Goal: Task Accomplishment & Management: Manage account settings

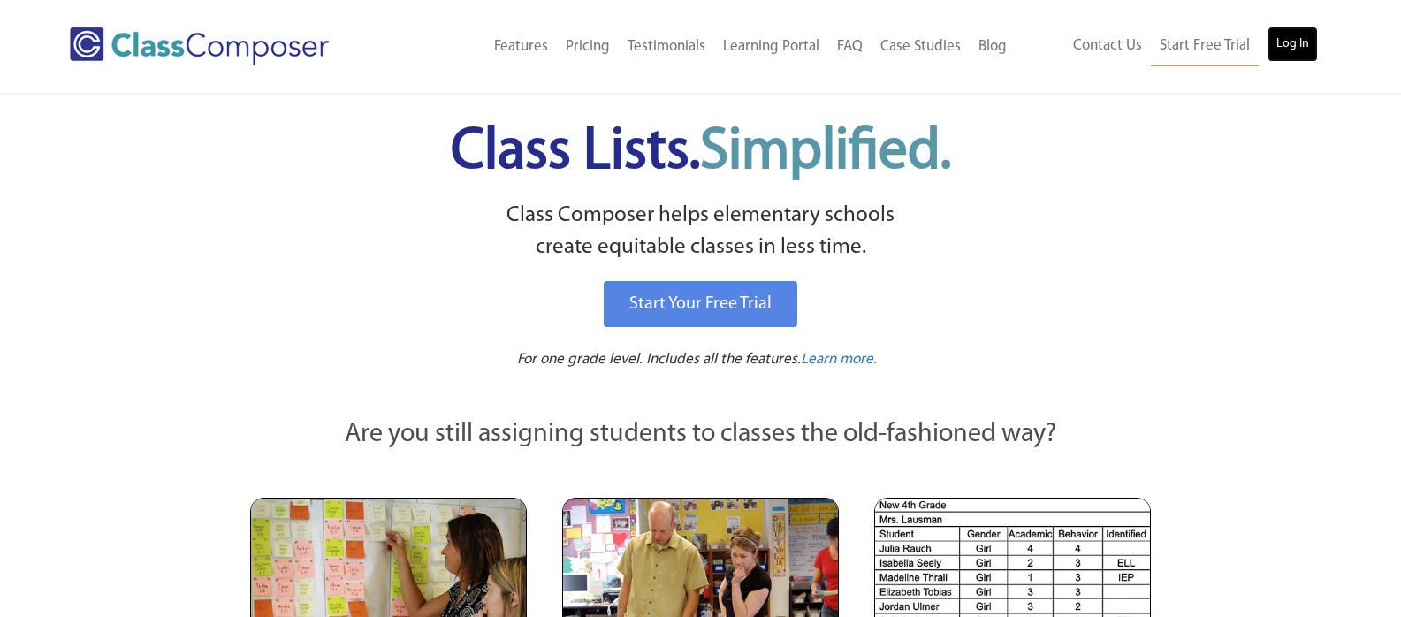
click at [1302, 39] on link "Log In" at bounding box center [1293, 44] width 50 height 35
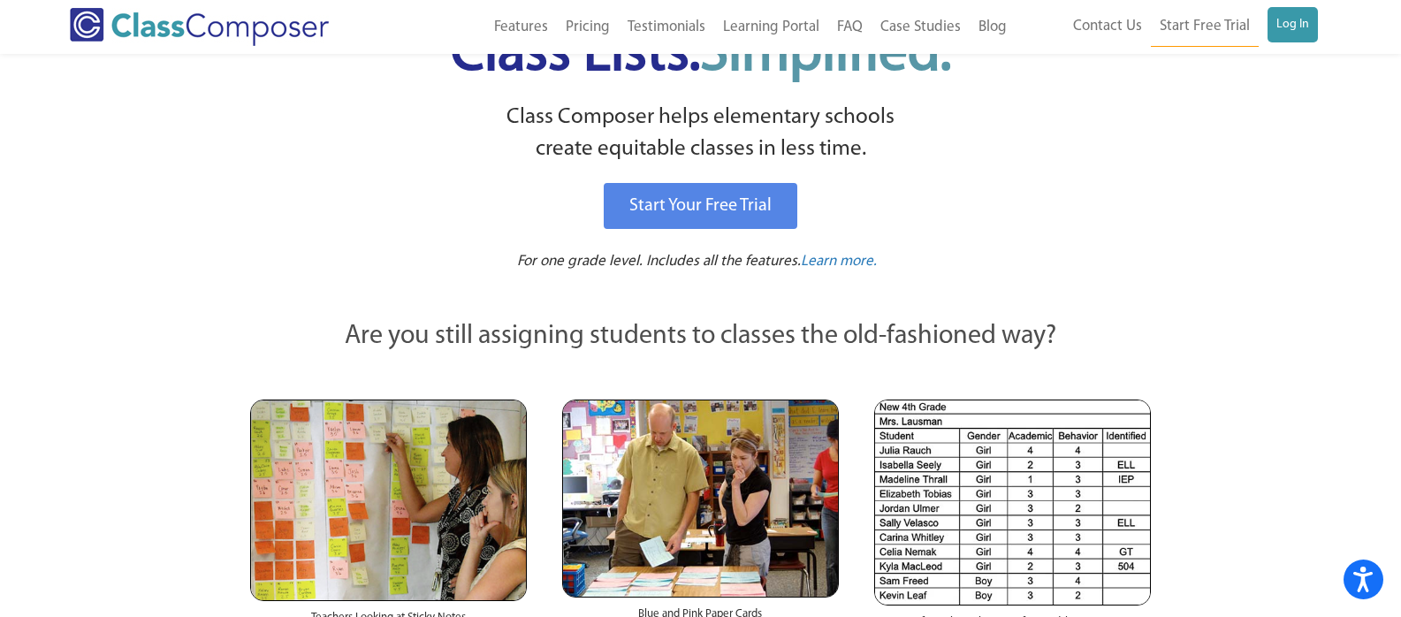
scroll to position [88, 0]
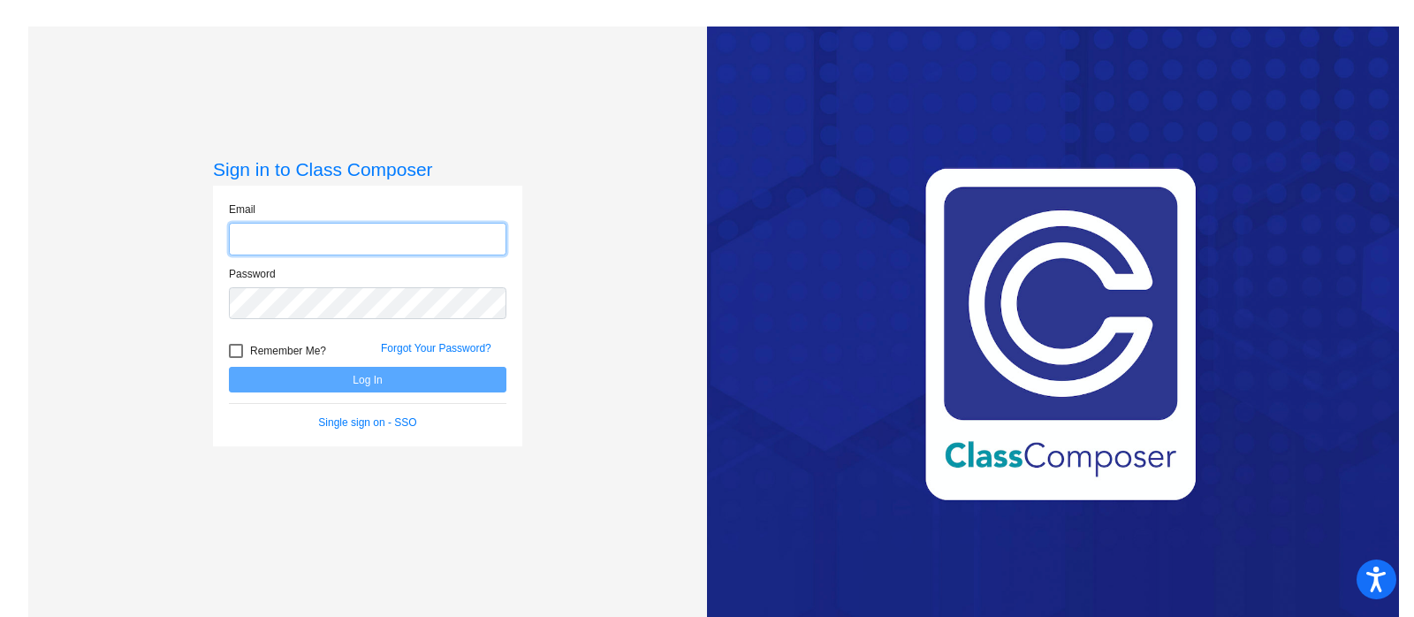
click at [355, 240] on input "email" at bounding box center [368, 239] width 278 height 33
click at [403, 233] on input "email" at bounding box center [368, 239] width 278 height 33
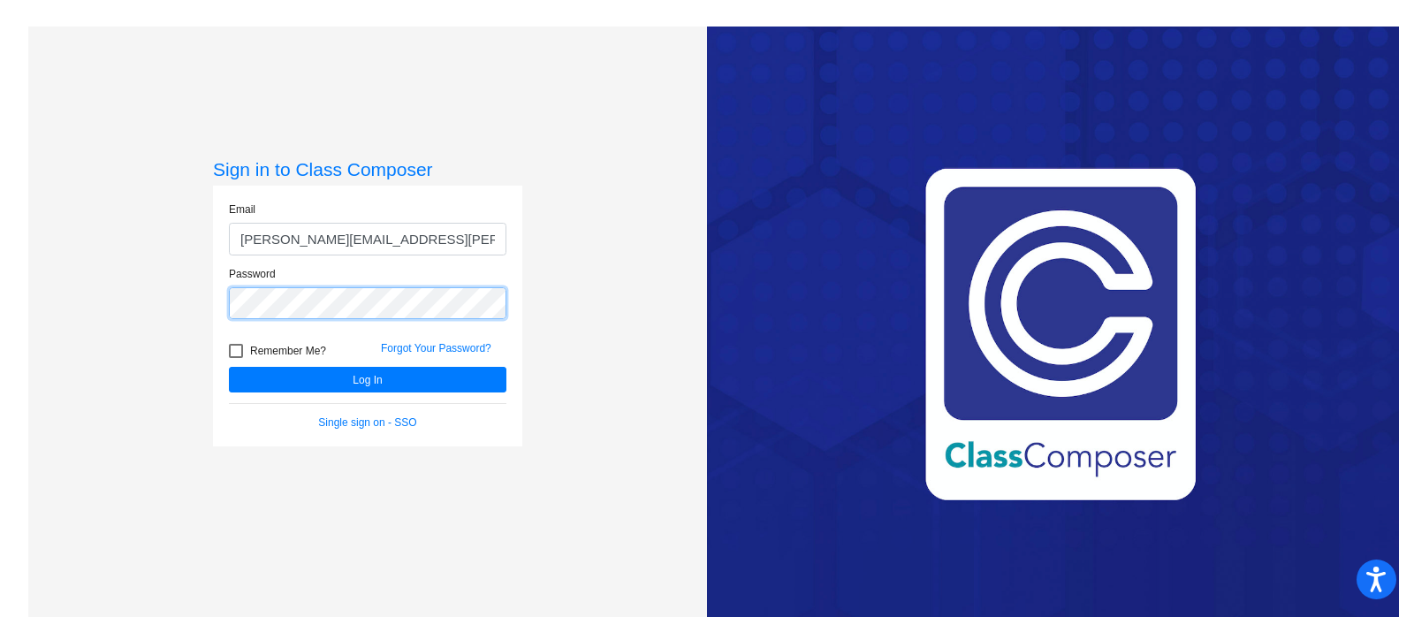
click at [229, 367] on button "Log In" at bounding box center [368, 380] width 278 height 26
click at [216, 310] on div "Password" at bounding box center [368, 298] width 304 height 65
click at [229, 367] on button "Log In" at bounding box center [368, 380] width 278 height 26
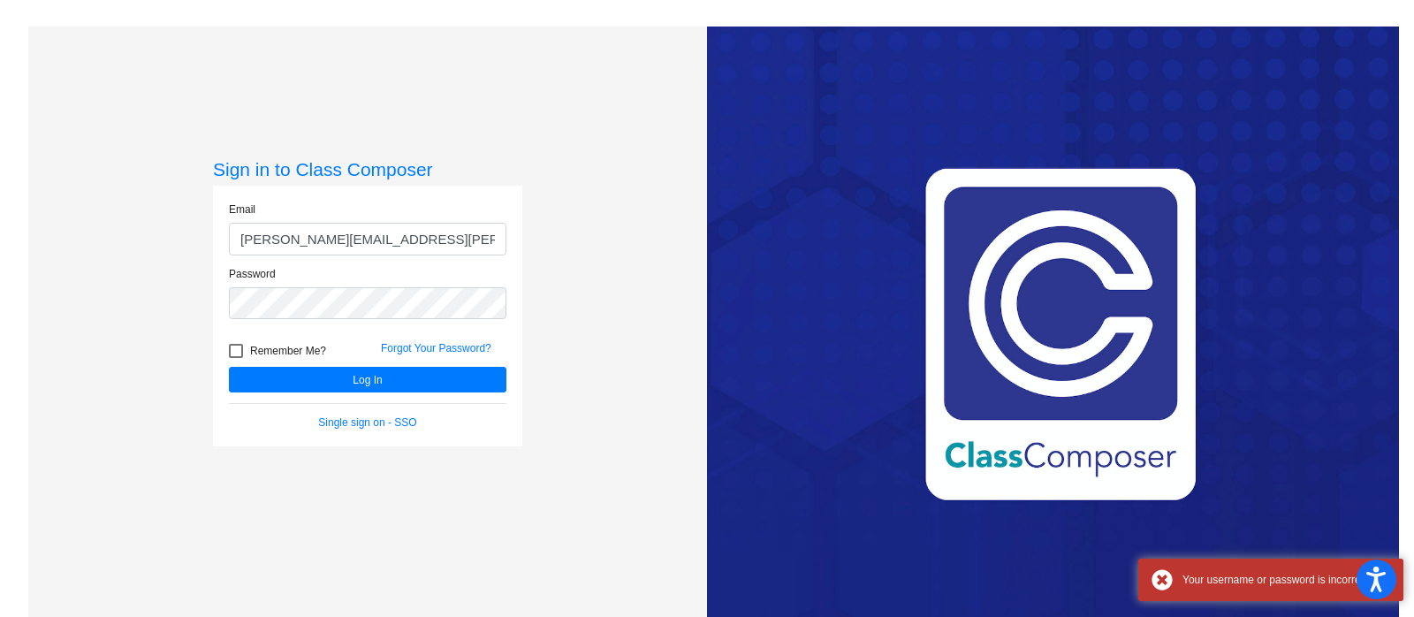
click at [324, 286] on div "Password" at bounding box center [368, 293] width 278 height 54
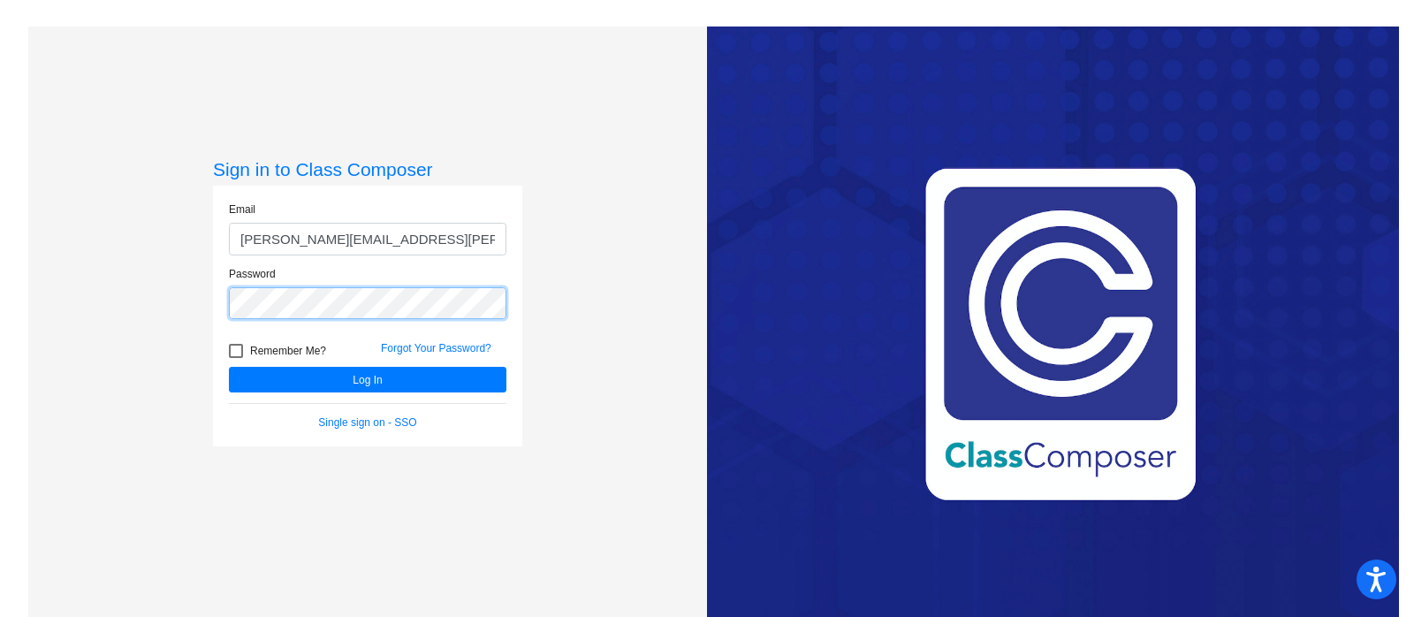
click at [216, 299] on div "Password" at bounding box center [368, 298] width 304 height 65
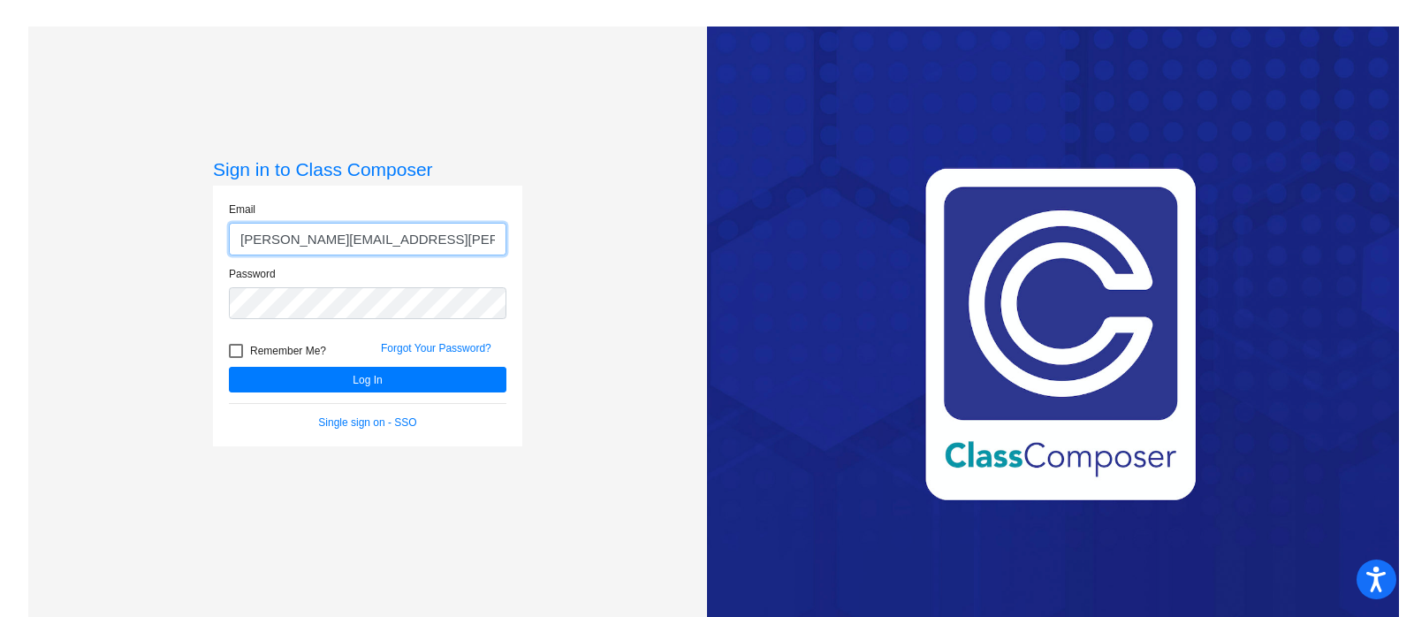
drag, startPoint x: 453, startPoint y: 242, endPoint x: 369, endPoint y: 244, distance: 84.9
click at [369, 244] on input "courtney.hernandez@gospoilers.org" at bounding box center [368, 239] width 278 height 33
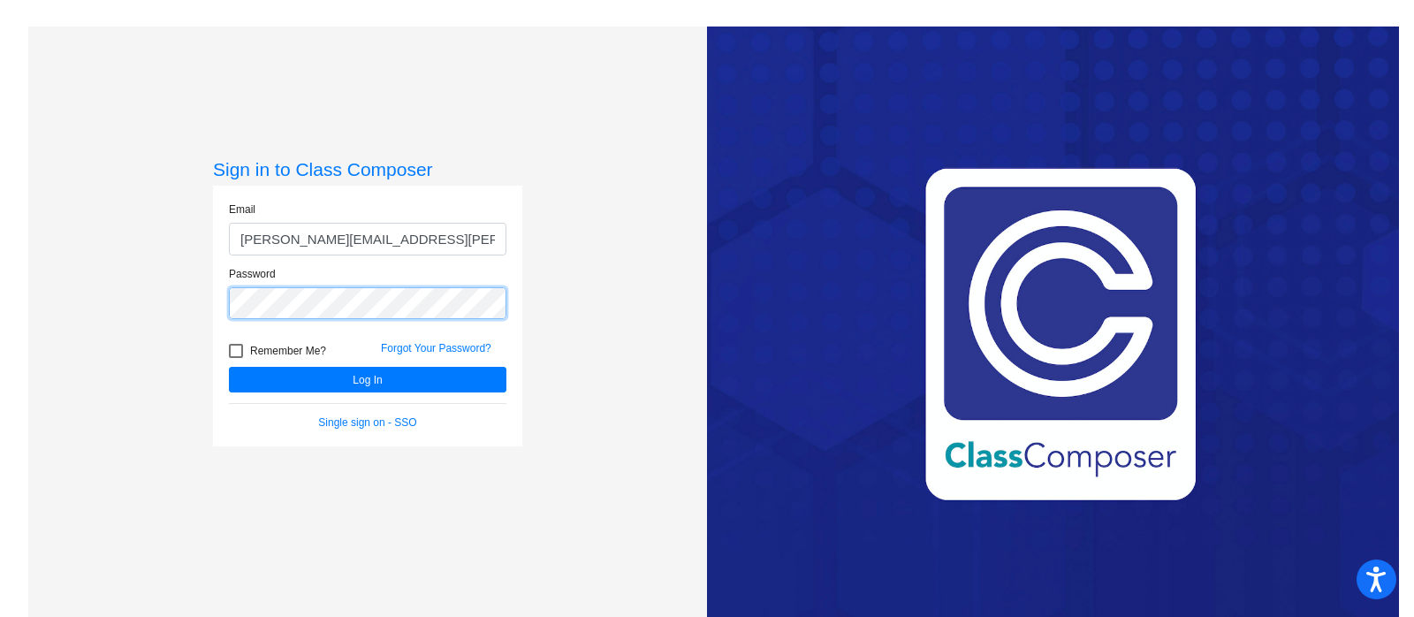
click at [137, 285] on div "Sign in to Class Composer Email courtney.hernandez@uvse.org Password Remember M…" at bounding box center [367, 335] width 679 height 617
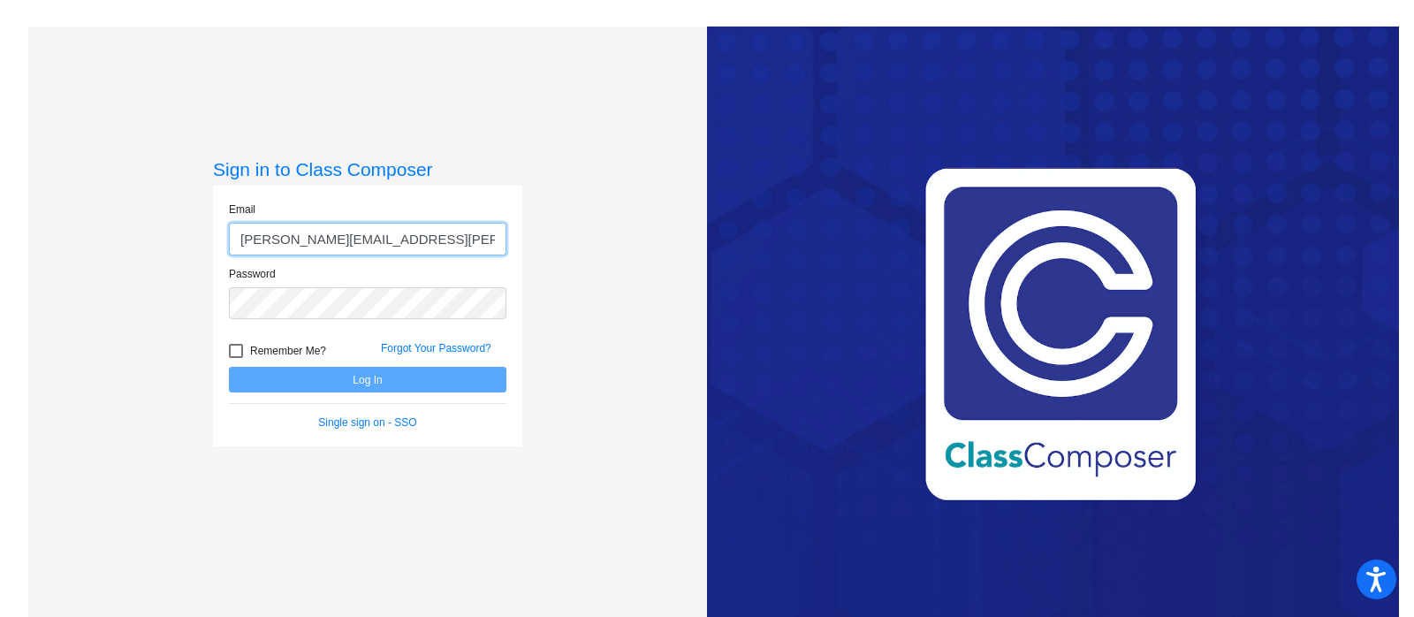
click at [447, 231] on input "courtney.hernandez@uvse.org" at bounding box center [368, 239] width 278 height 33
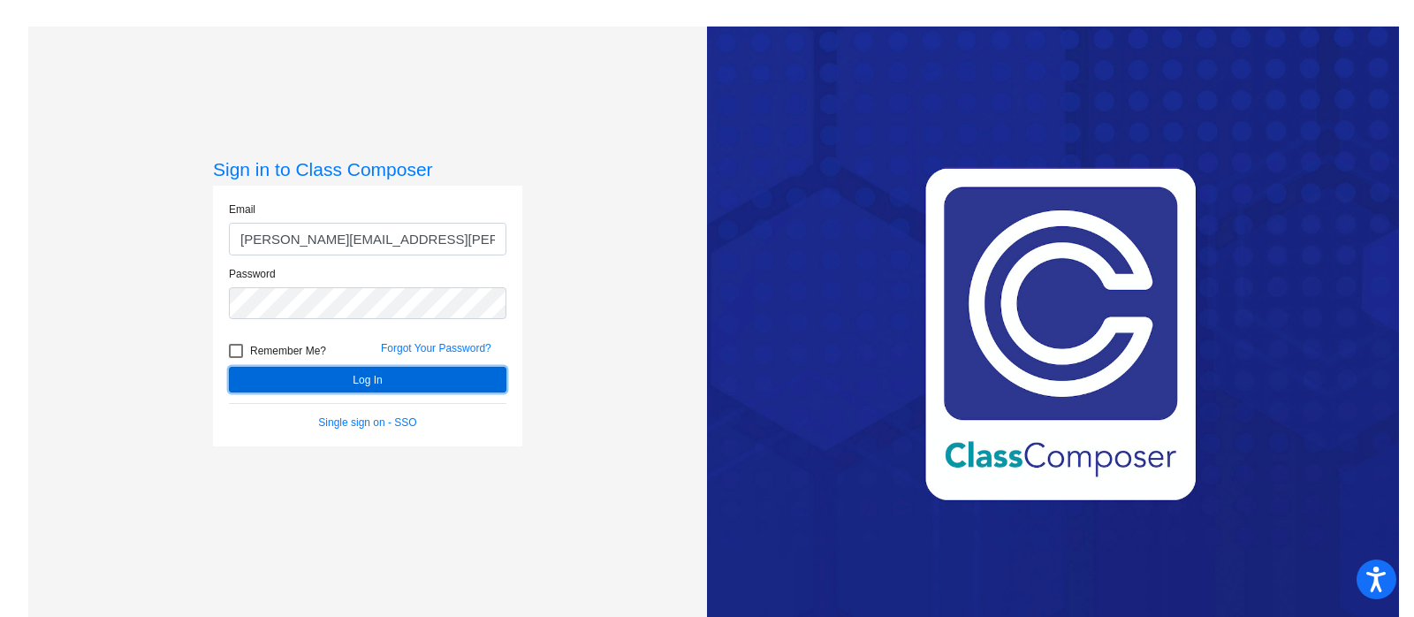
click at [361, 380] on button "Log In" at bounding box center [368, 380] width 278 height 26
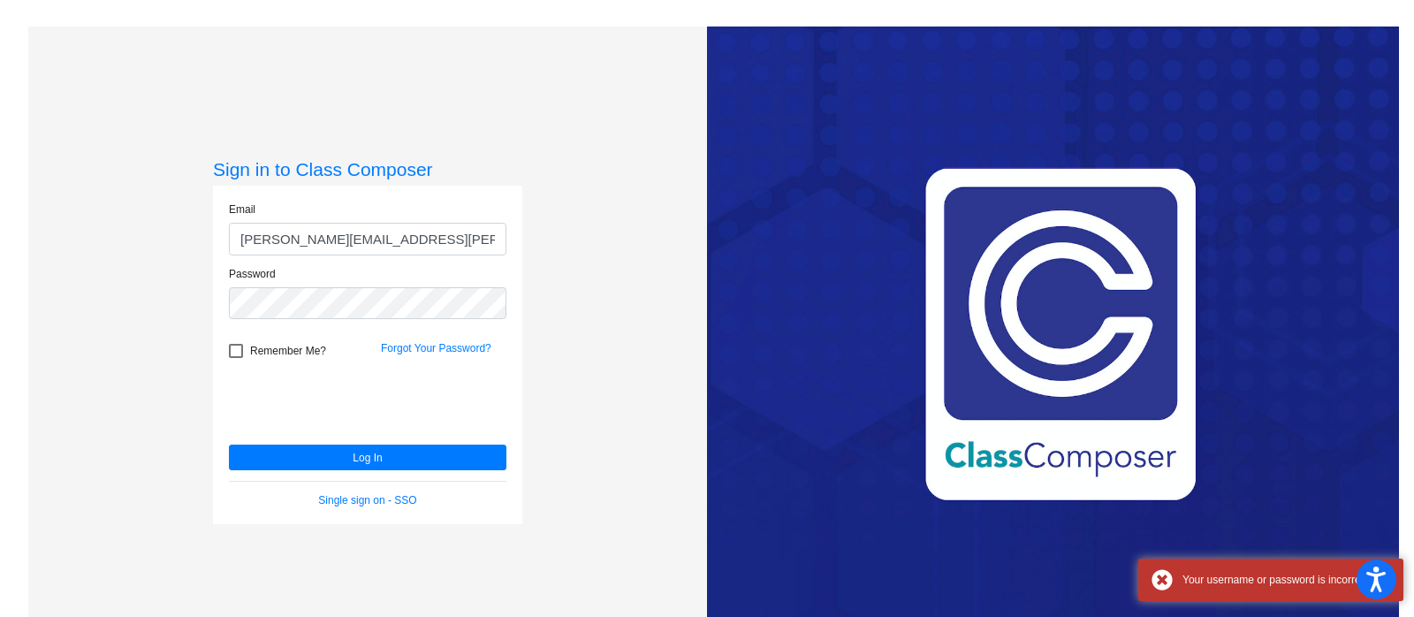
click at [330, 285] on div "Password" at bounding box center [368, 293] width 278 height 54
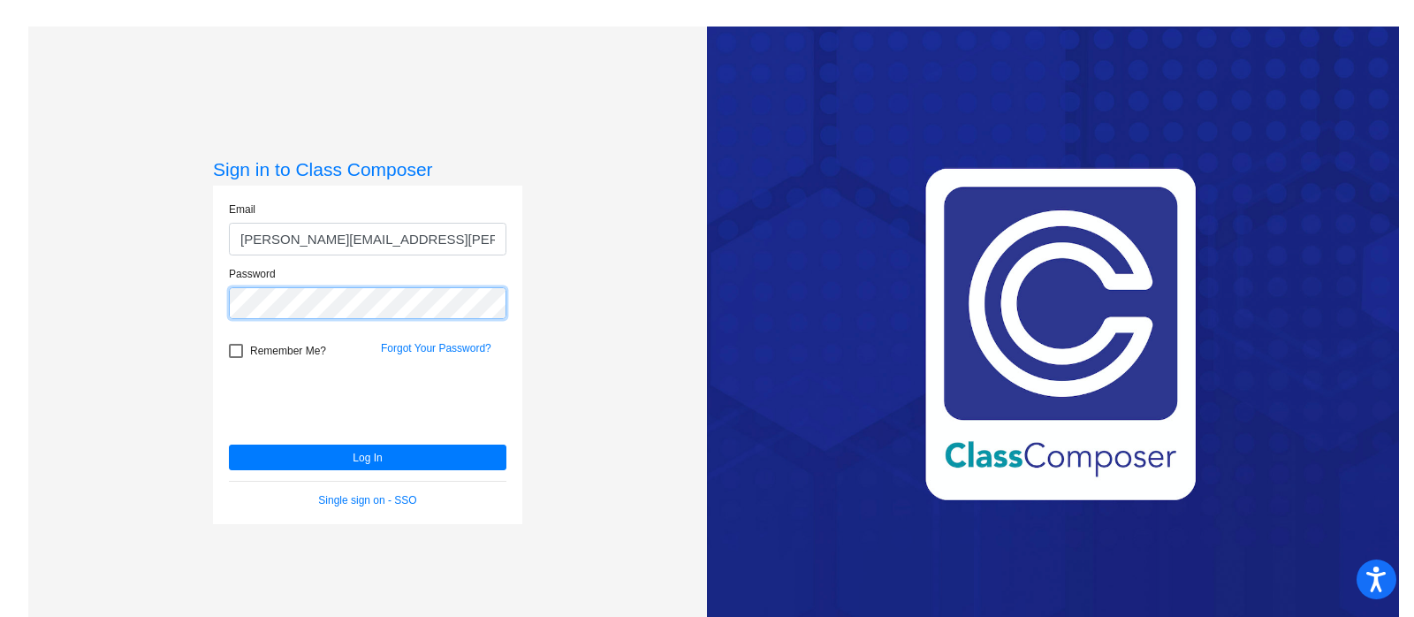
click at [169, 309] on div "Sign in to Class Composer Email courtney.hernandez@uvse.org Password Remember M…" at bounding box center [367, 335] width 679 height 617
drag, startPoint x: 332, startPoint y: 324, endPoint x: 670, endPoint y: 339, distance: 338.9
click at [670, 339] on div "Sign in to Class Composer Email courtney.hernandez@uvse.org Password Remember M…" at bounding box center [367, 335] width 679 height 617
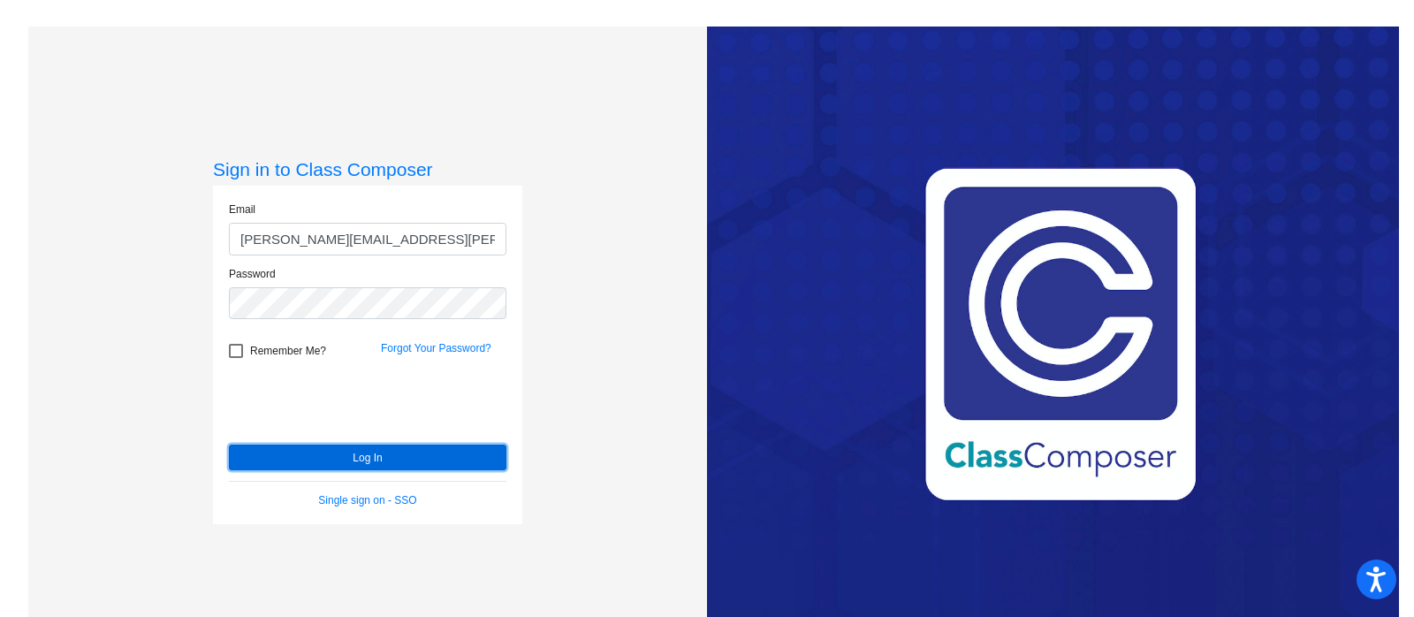
click at [390, 462] on button "Log In" at bounding box center [368, 458] width 278 height 26
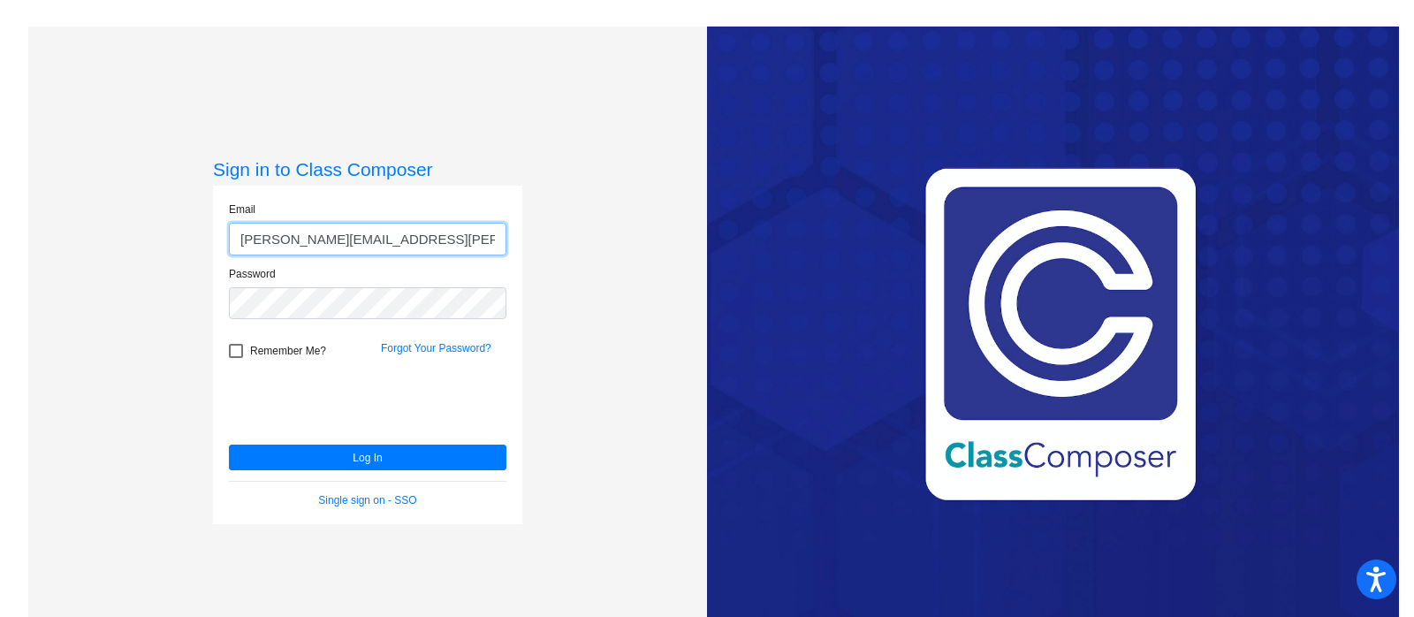
click at [444, 228] on input "courtney.hernandez@uvse.org" at bounding box center [368, 239] width 278 height 33
type input "courtney.hernandez@gospoilers.org"
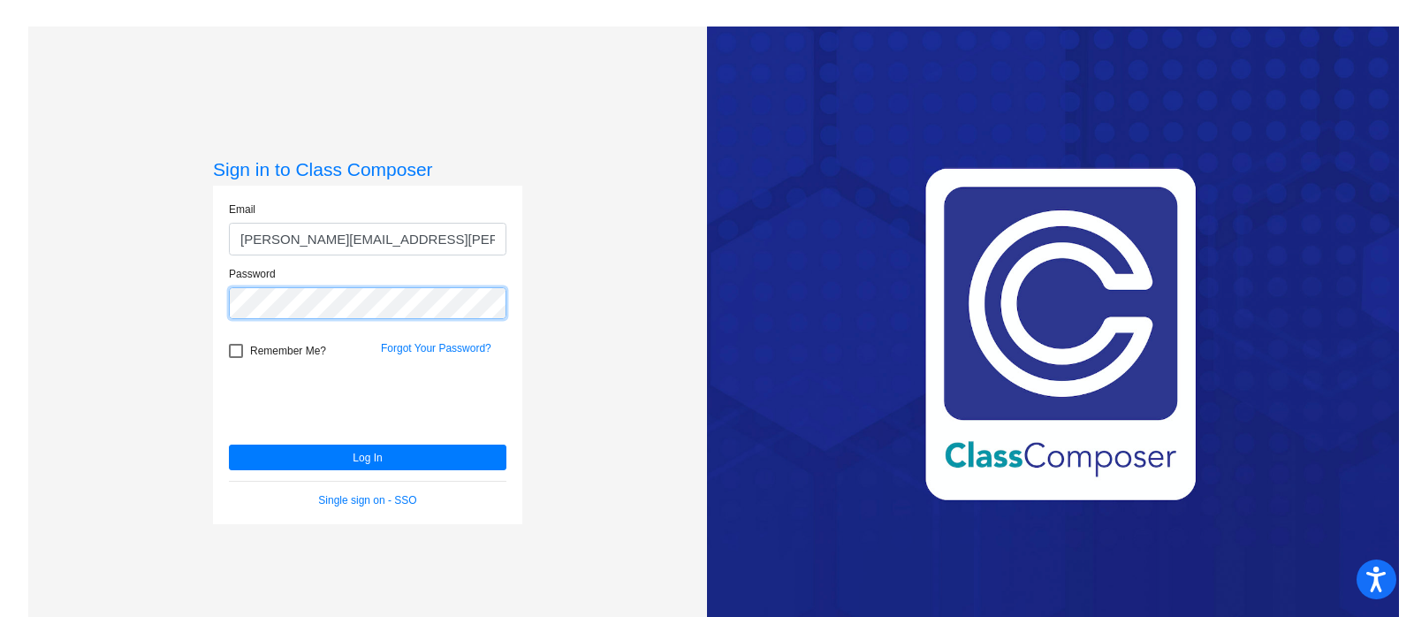
click at [187, 310] on div "Sign in to Class Composer Email courtney.hernandez@gospoilers.org Password Reme…" at bounding box center [367, 335] width 679 height 617
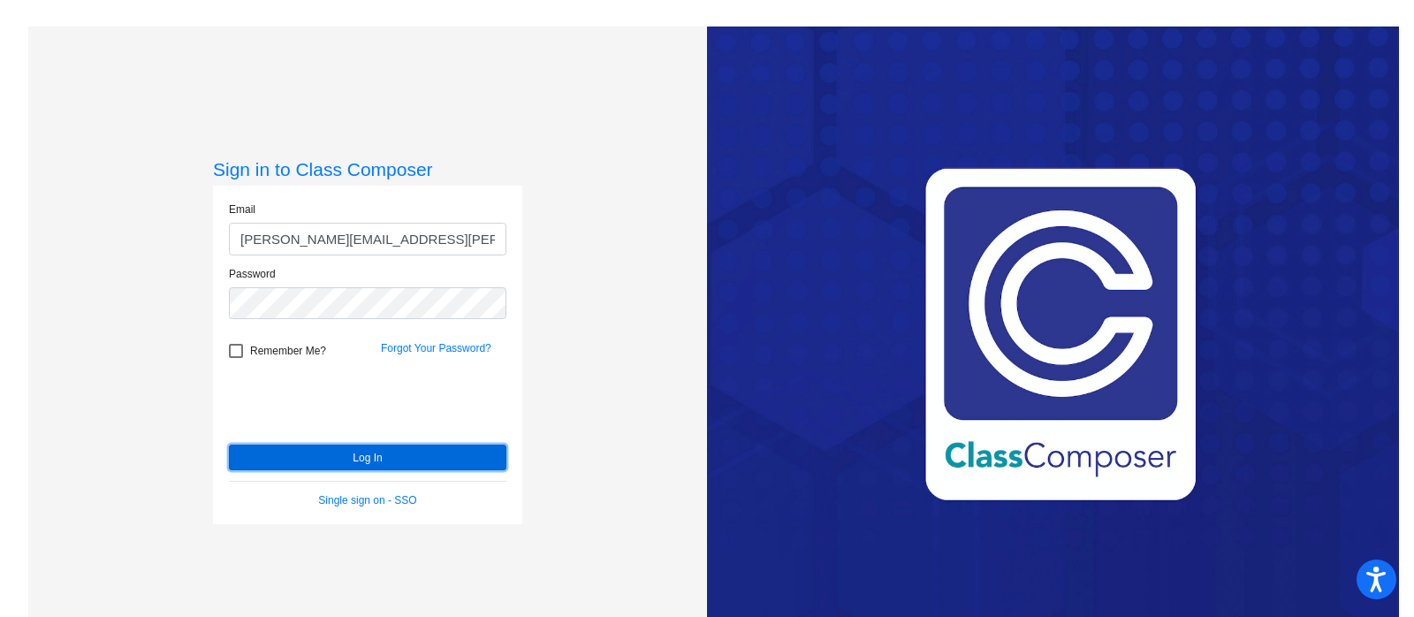
click at [356, 462] on button "Log In" at bounding box center [368, 458] width 278 height 26
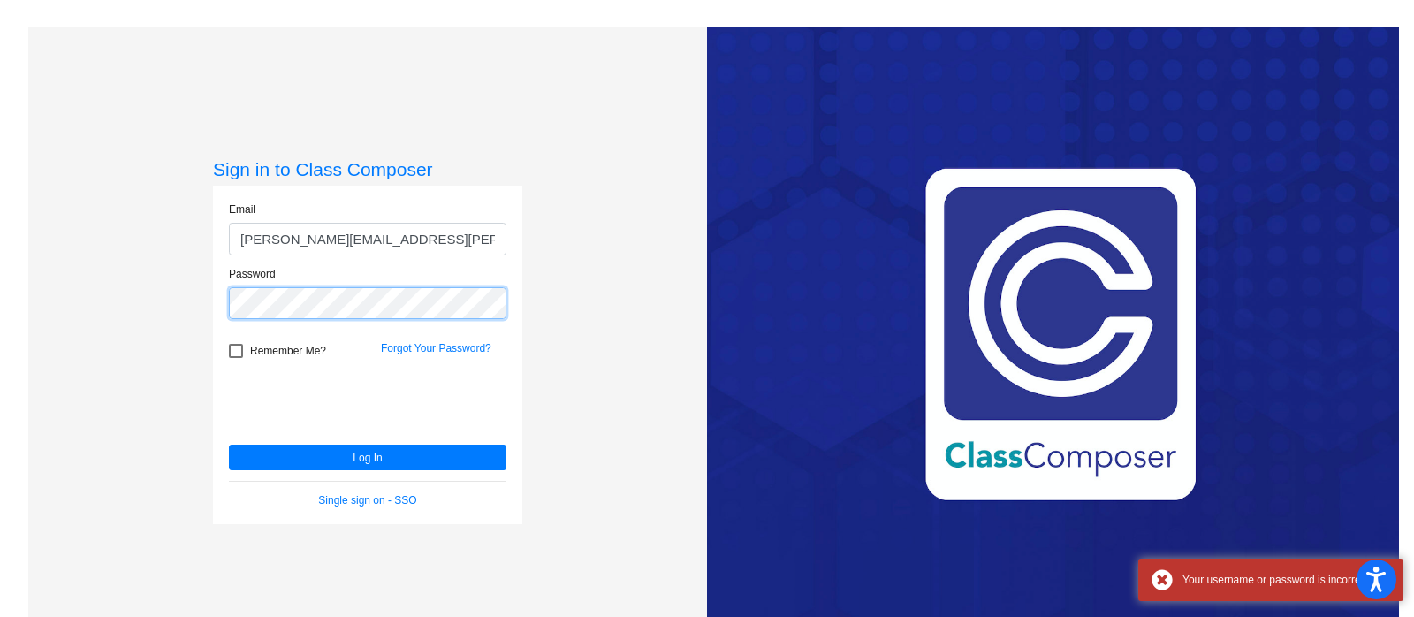
click at [174, 298] on div "Sign in to Class Composer Email courtney.hernandez@gospoilers.org Password Reme…" at bounding box center [367, 335] width 679 height 617
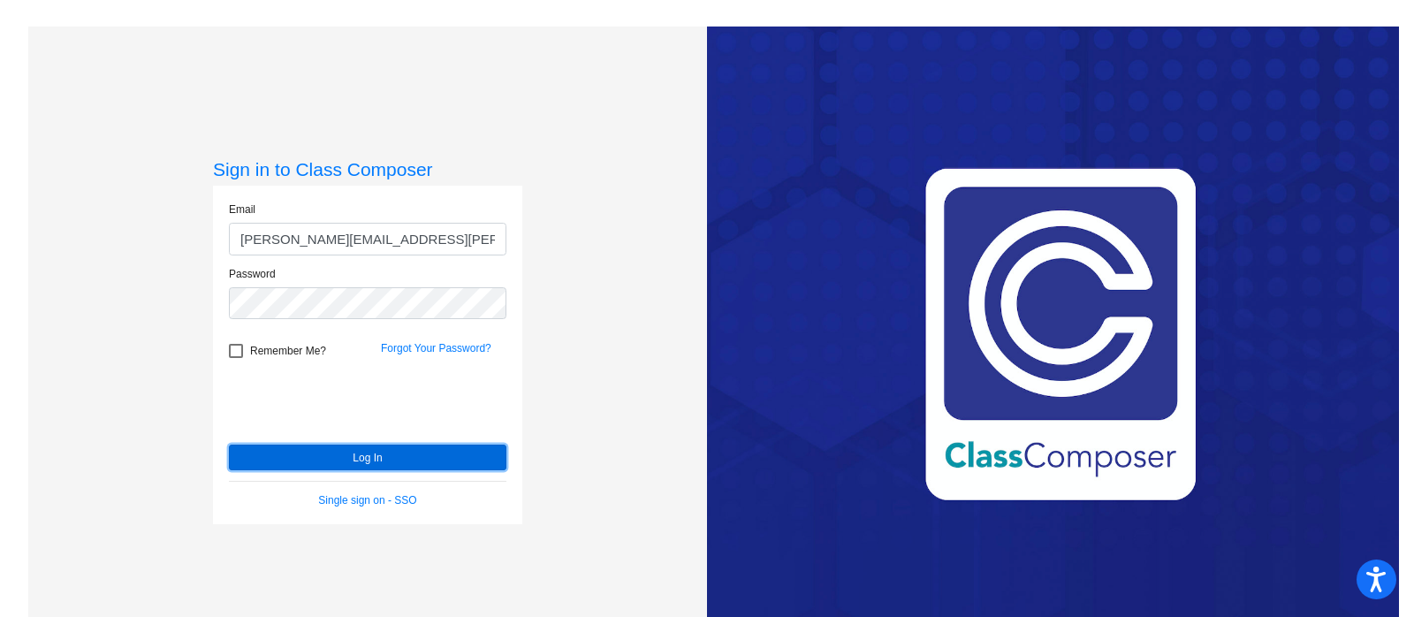
click at [383, 461] on button "Log In" at bounding box center [368, 458] width 278 height 26
click at [391, 460] on button "Log In" at bounding box center [368, 458] width 278 height 26
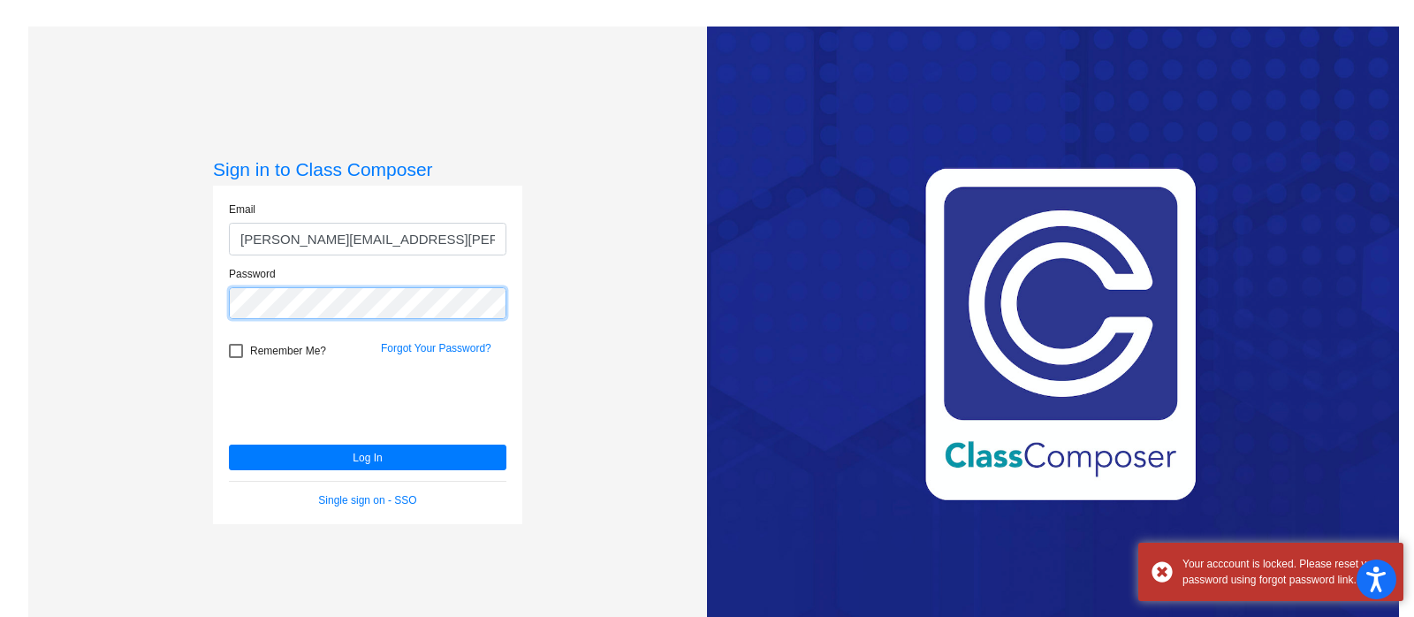
click at [140, 308] on div "Sign in to Class Composer Email courtney.hernandez@gospoilers.org Password Reme…" at bounding box center [367, 335] width 679 height 617
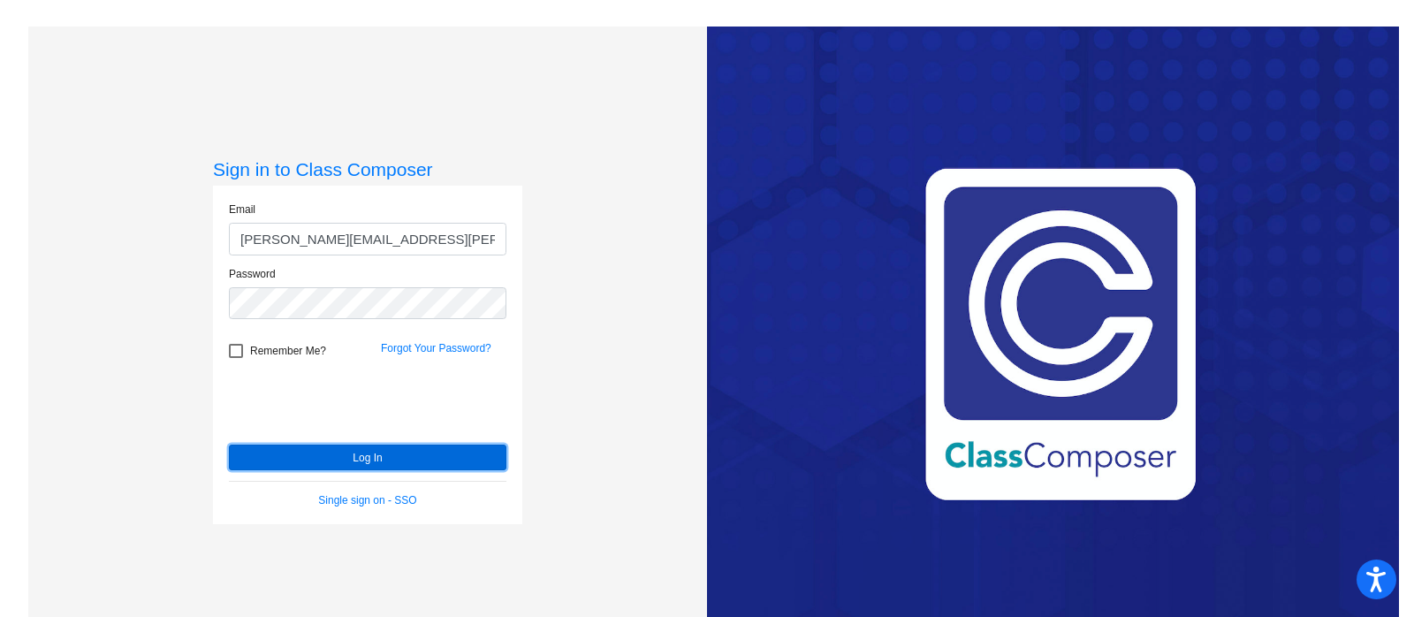
click at [385, 457] on button "Log In" at bounding box center [368, 458] width 278 height 26
